Goal: Find specific page/section: Find specific page/section

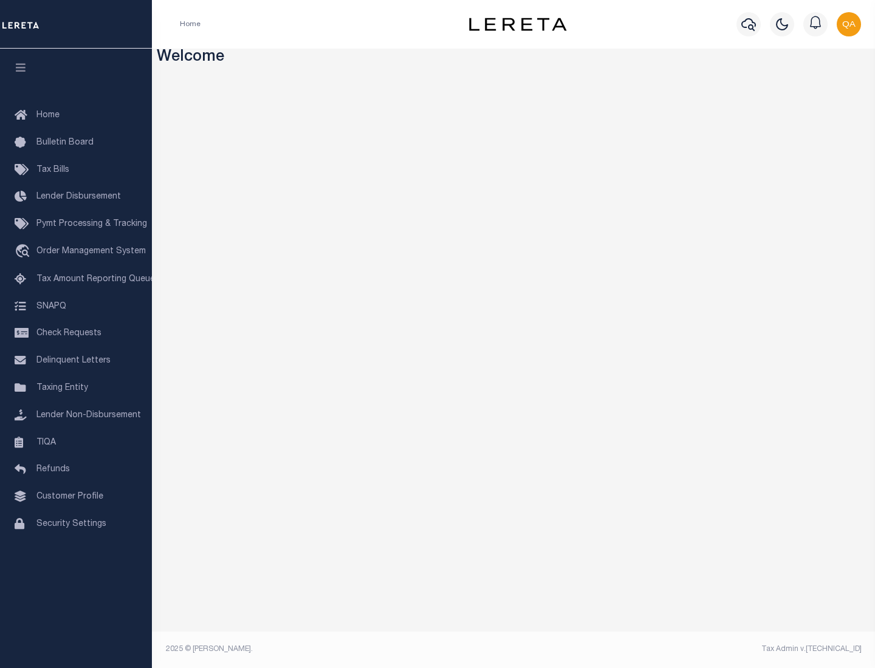
click at [76, 442] on link "TIQA" at bounding box center [76, 443] width 152 height 27
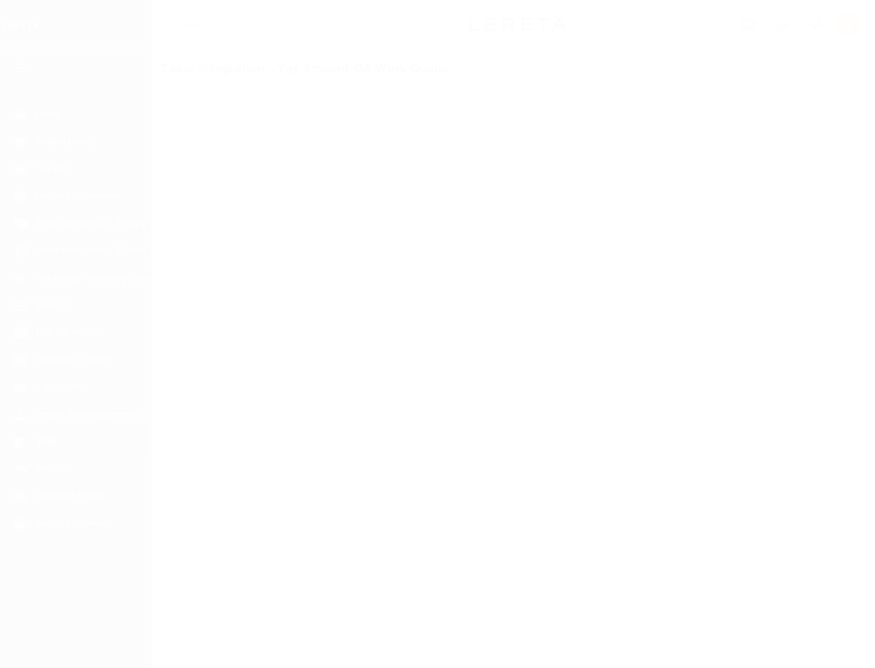
select select "200"
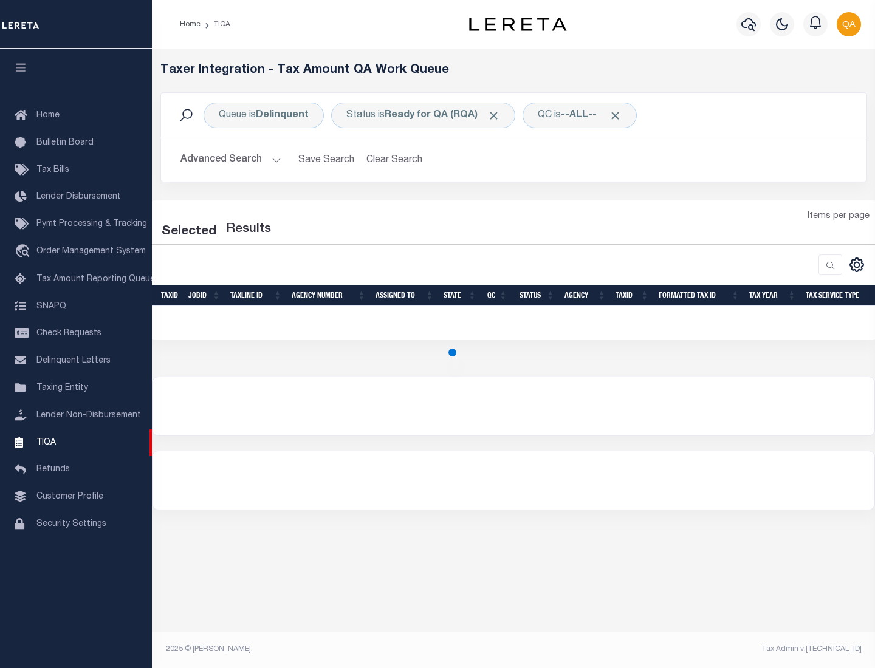
select select "200"
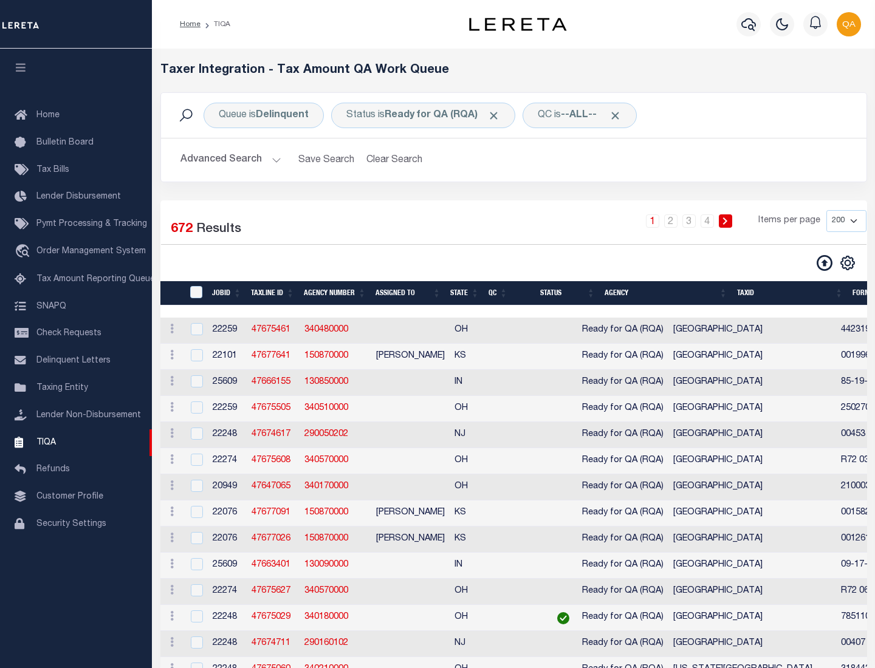
click at [498, 115] on span "Click to Remove" at bounding box center [493, 115] width 13 height 13
